Goal: Information Seeking & Learning: Learn about a topic

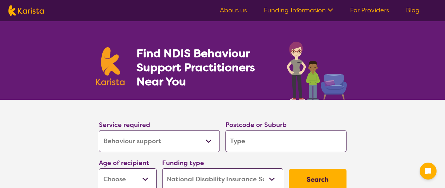
select select "Behaviour support"
select select "NDIS"
select select "Behaviour support"
select select "NDIS"
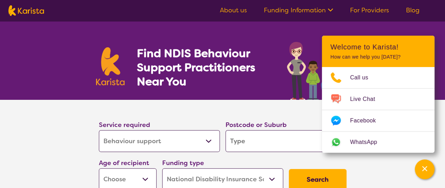
click at [235, 12] on link "About us" at bounding box center [233, 10] width 27 height 8
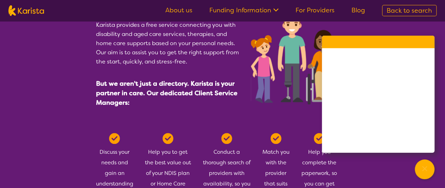
scroll to position [387, 0]
